Goal: Check status: Check status

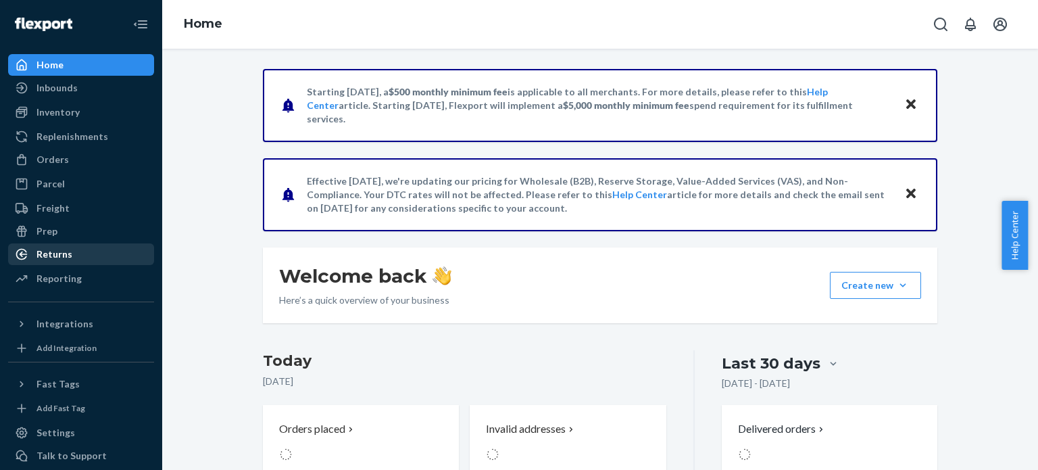
click at [77, 256] on div "Returns" at bounding box center [80, 254] width 143 height 19
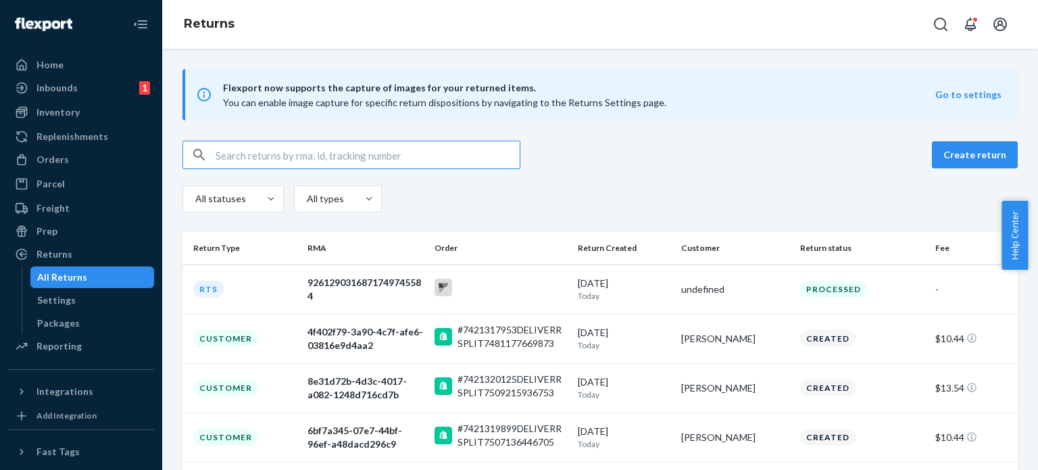
click at [265, 147] on input "text" at bounding box center [368, 154] width 304 height 27
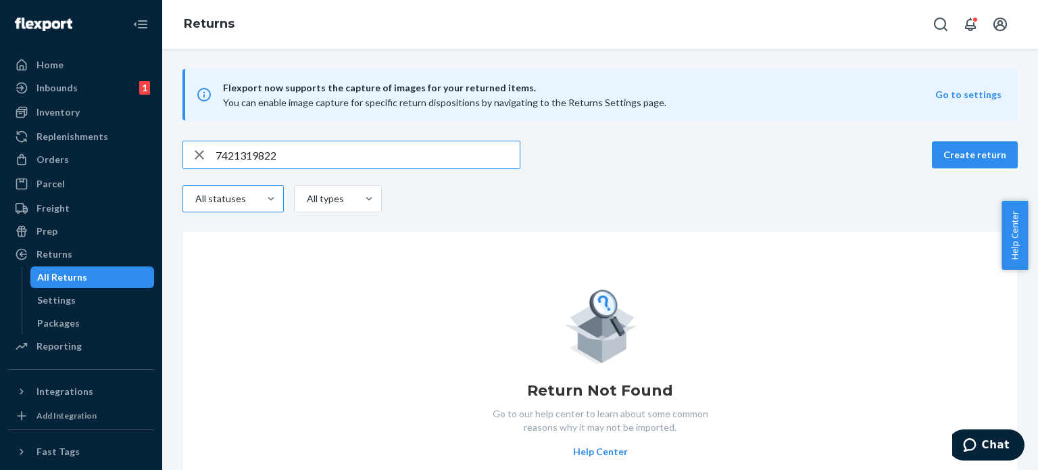
type input "7421319822"
click at [232, 197] on div "All statuses" at bounding box center [219, 199] width 49 height 14
click at [178, 199] on input "All statuses" at bounding box center [178, 199] width 0 height 0
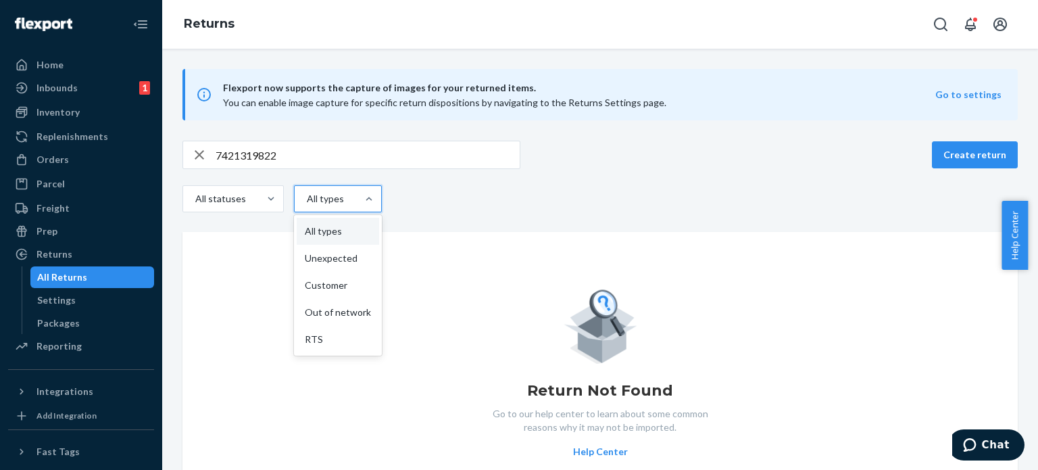
click at [343, 199] on div "All types" at bounding box center [326, 198] width 62 height 24
click at [276, 199] on input "option All types focused, 1 of 5. 5 results available. Use Up and Down to choos…" at bounding box center [276, 199] width 0 height 0
click at [441, 198] on div "All statuses option All types focused, 1 of 5. 5 results available. Use Up and …" at bounding box center [599, 200] width 835 height 30
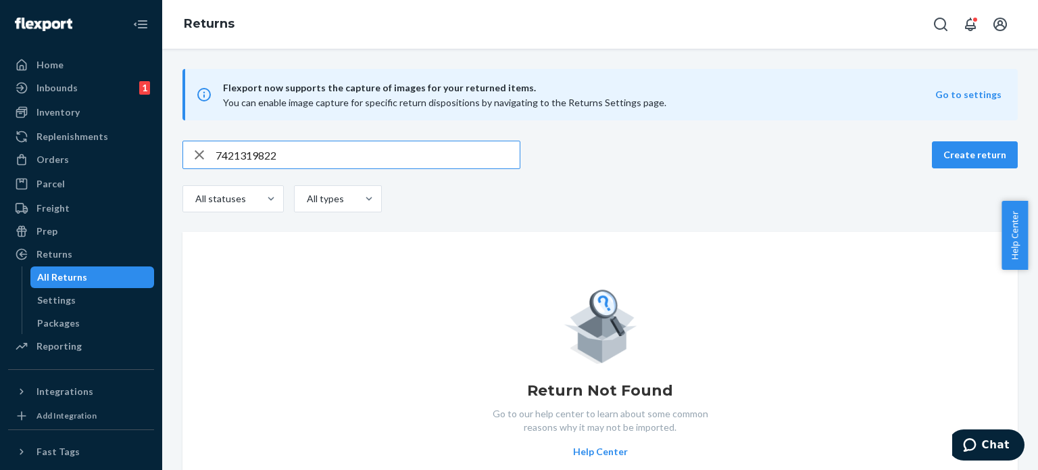
click at [259, 159] on input "7421319822" at bounding box center [368, 154] width 304 height 27
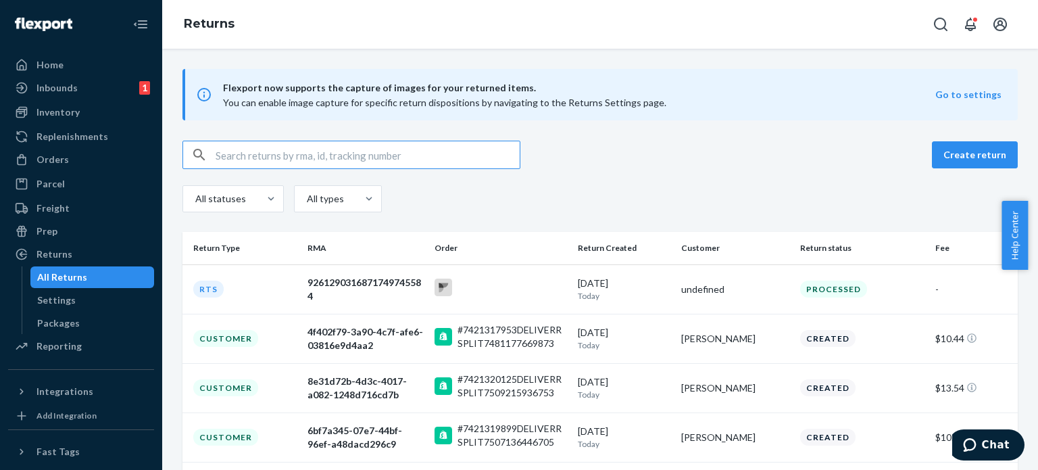
paste input "1zx8r1710345669575"
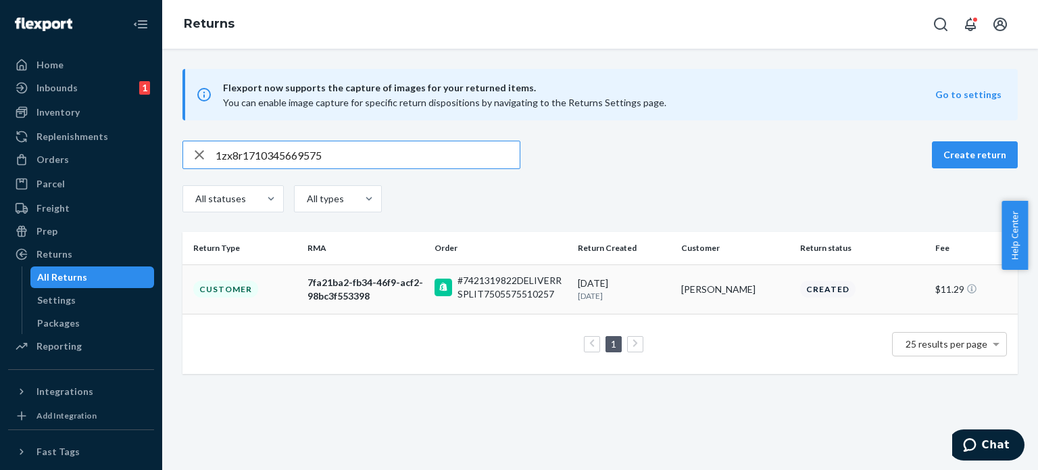
type input "1zx8r1710345669575"
click at [401, 303] on td "7fa21ba2-fb34-46f9-acf2-98bc3f553398" at bounding box center [365, 288] width 127 height 49
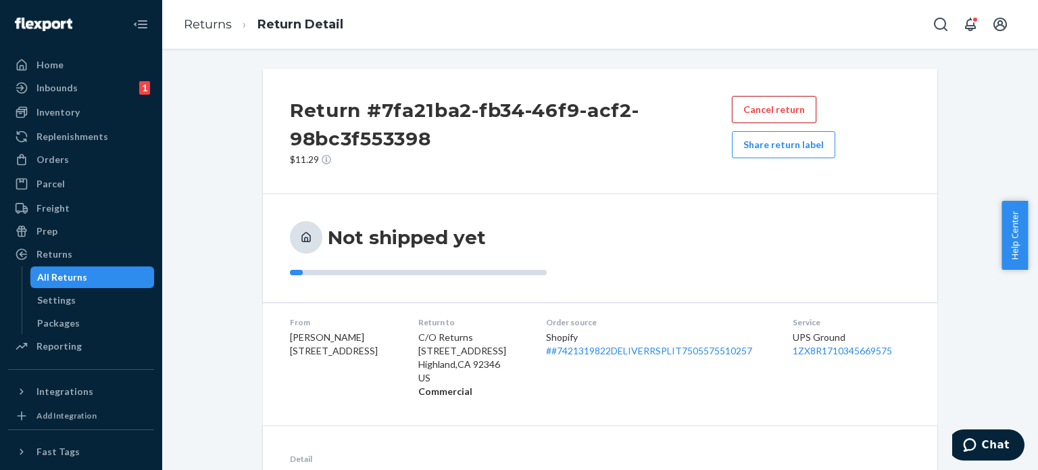
click at [769, 109] on button "Cancel return" at bounding box center [774, 109] width 84 height 27
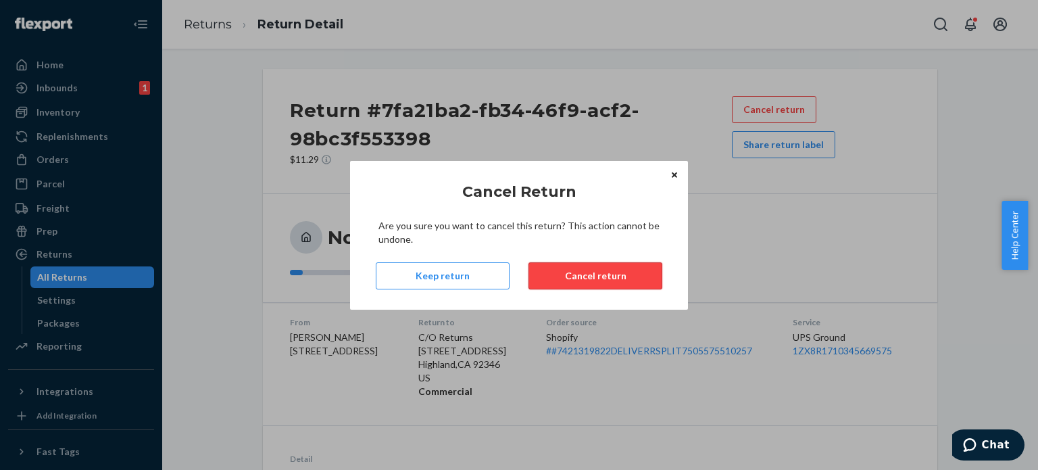
click at [570, 272] on button "Cancel return" at bounding box center [595, 275] width 134 height 27
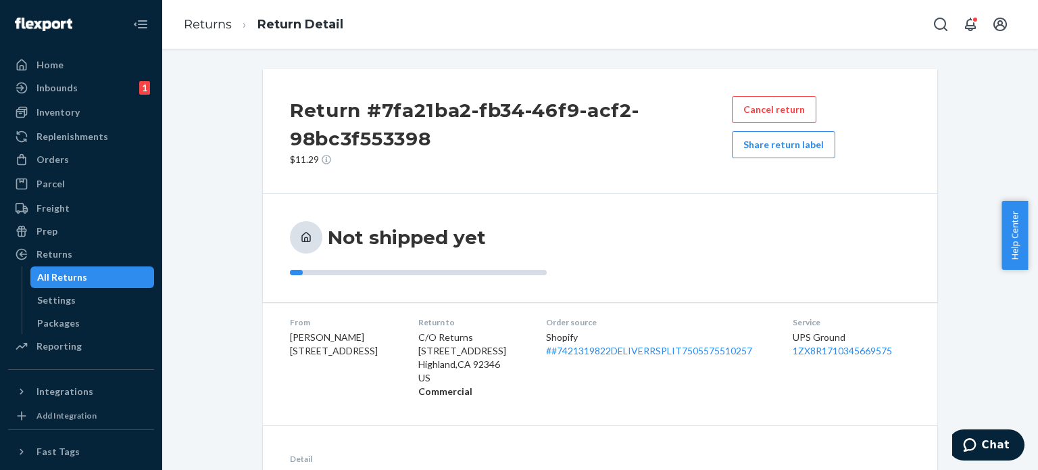
click at [573, 180] on div "Return #7fa21ba2-fb34-46f9-acf2-98bc3f553398 $11.29 Cancel return Share return …" at bounding box center [600, 131] width 674 height 125
